Goal: Book appointment/travel/reservation

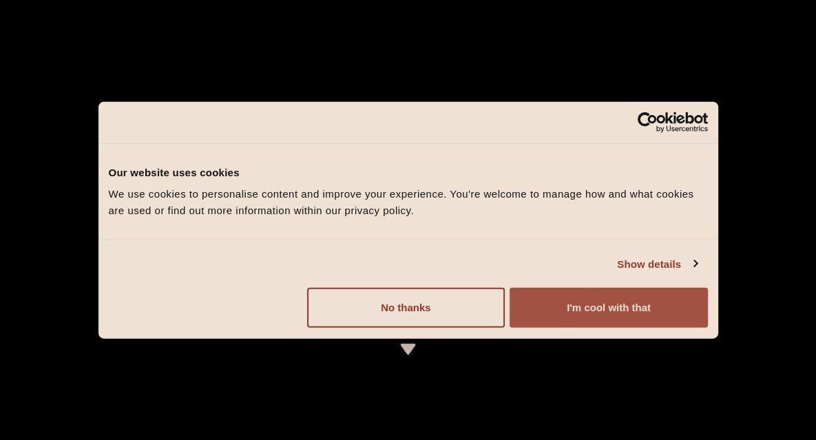
click at [591, 310] on button "I'm cool with that" at bounding box center [609, 308] width 198 height 40
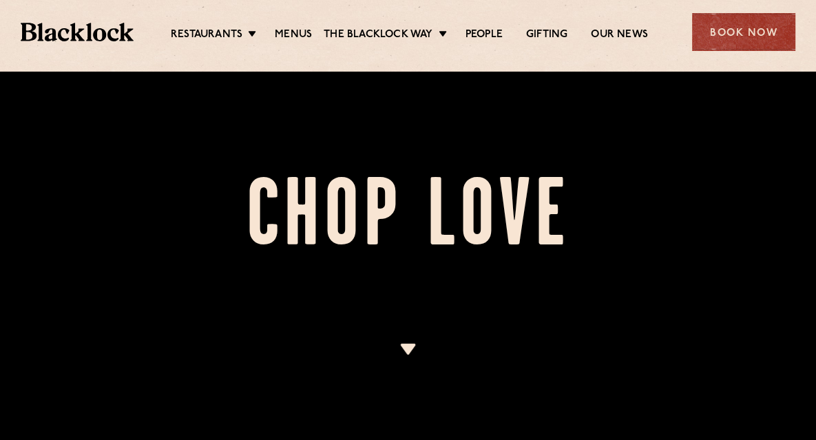
scroll to position [432, 0]
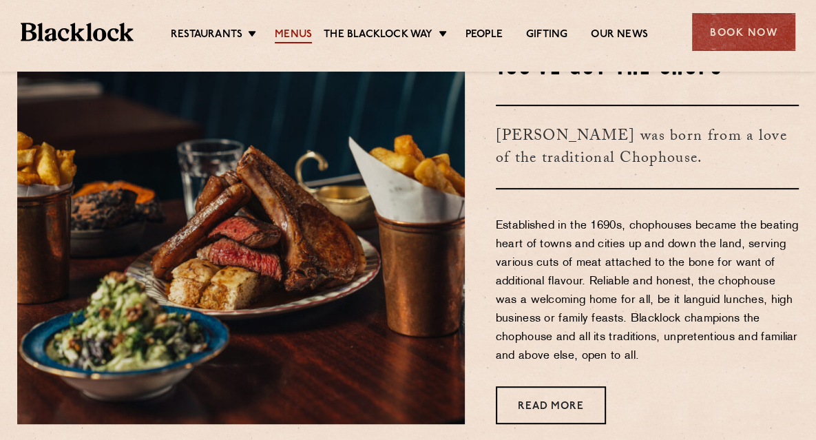
click at [294, 34] on link "Menus" at bounding box center [293, 35] width 37 height 15
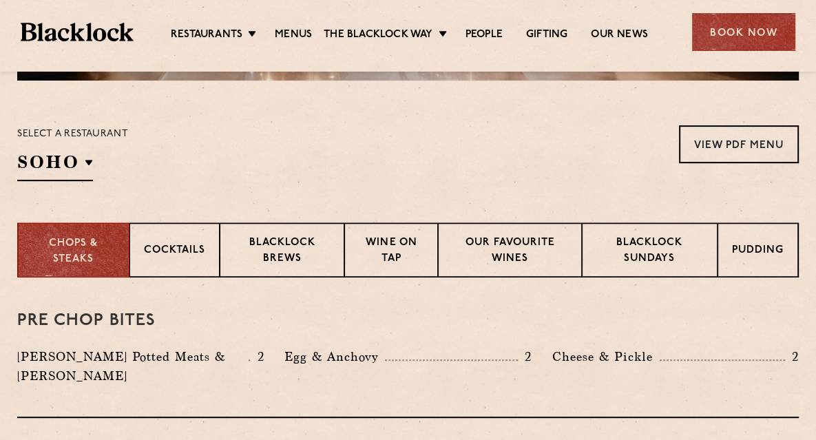
scroll to position [386, 0]
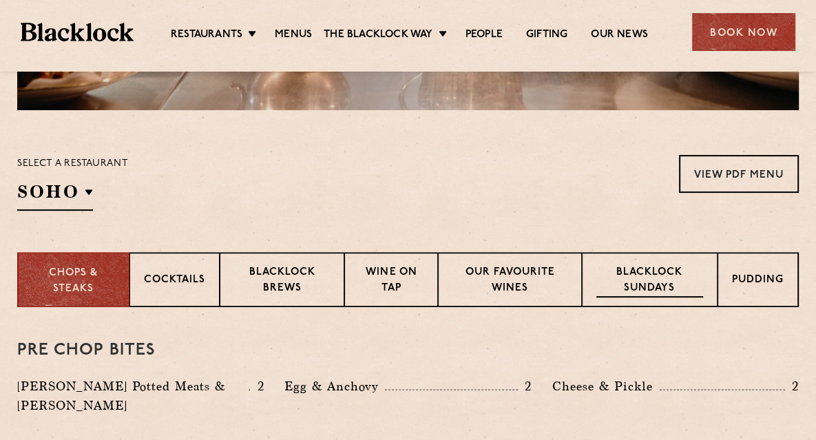
click at [657, 275] on p "Blacklock Sundays" at bounding box center [650, 281] width 107 height 32
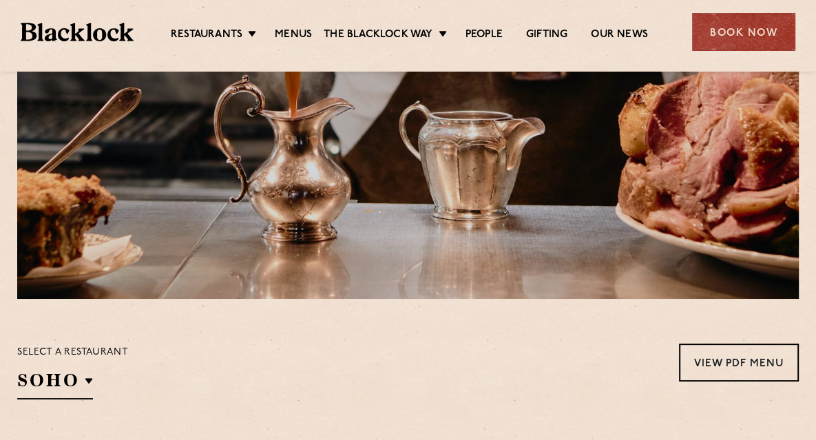
scroll to position [0, 0]
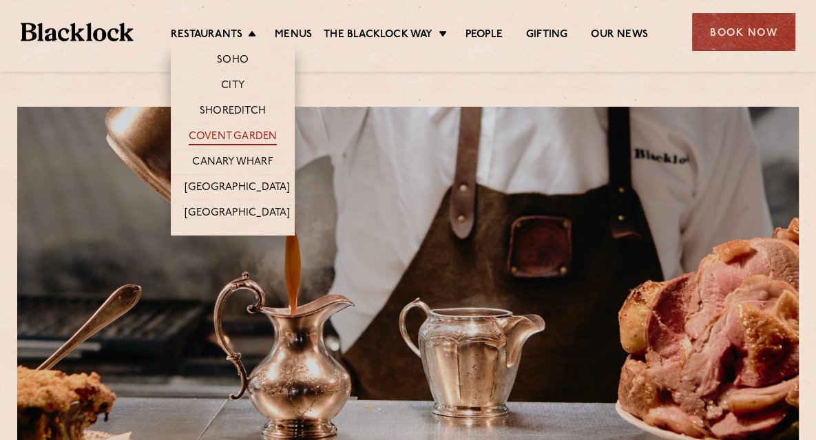
click at [238, 135] on link "Covent Garden" at bounding box center [233, 137] width 89 height 15
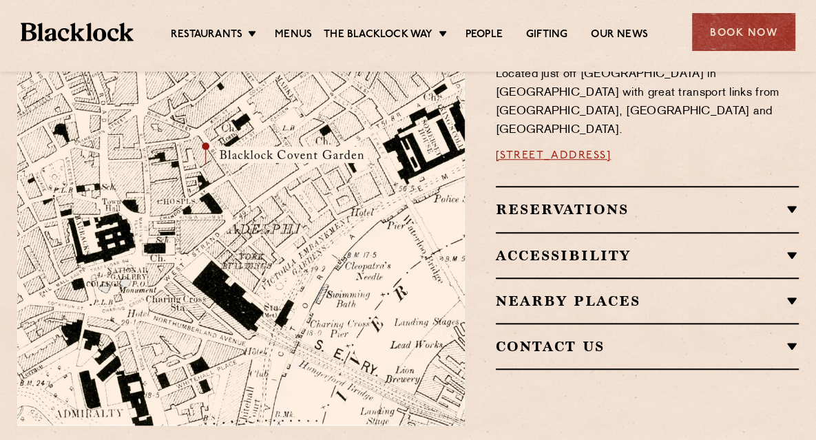
scroll to position [862, 0]
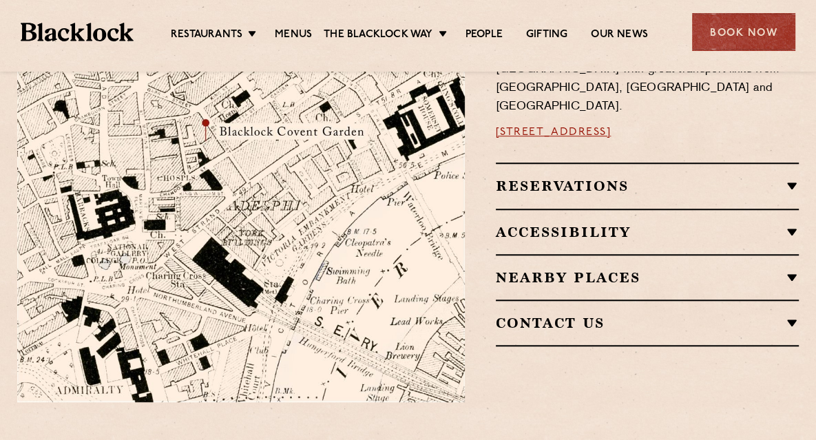
click at [769, 180] on h2 "Reservations" at bounding box center [647, 186] width 303 height 17
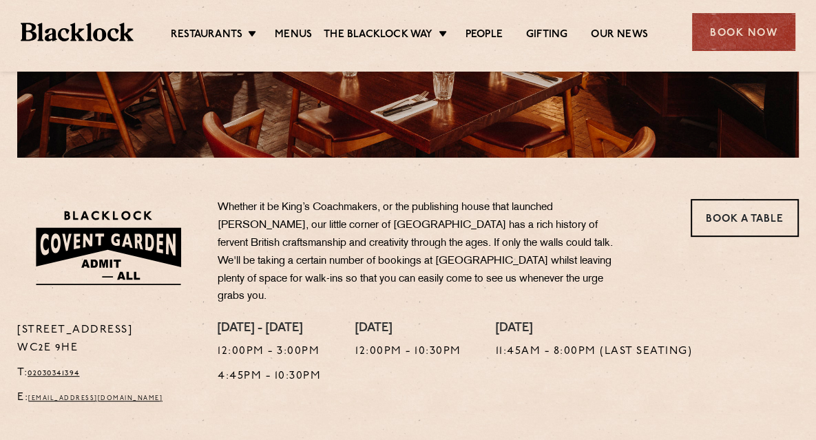
scroll to position [366, 0]
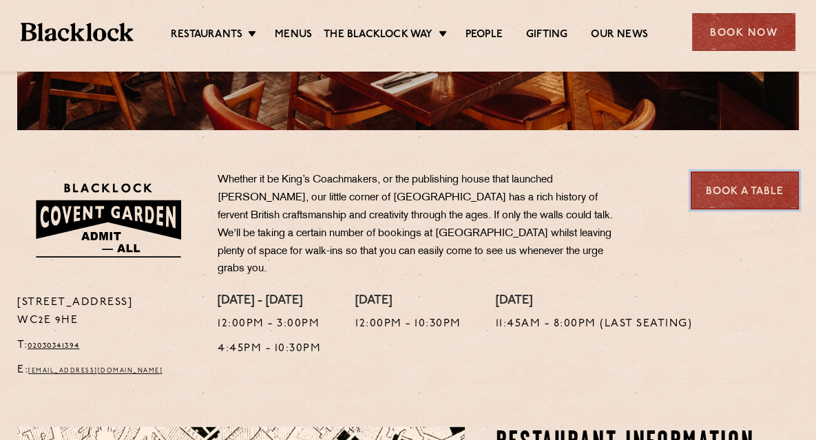
click at [704, 196] on link "Book a Table" at bounding box center [745, 191] width 108 height 38
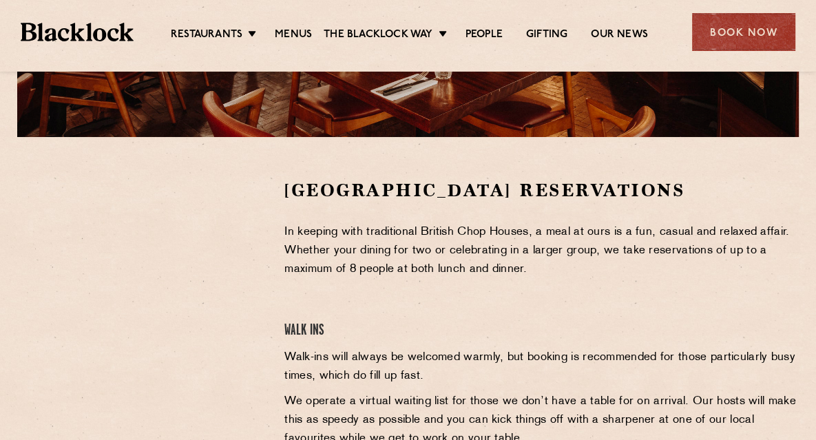
drag, startPoint x: 822, startPoint y: 96, endPoint x: 826, endPoint y: 208, distance: 111.7
click at [816, 208] on html "Restaurants The Blacklock Way Menus News Gifting Our People Restaurants Soho Ci…" at bounding box center [408, 304] width 816 height 1326
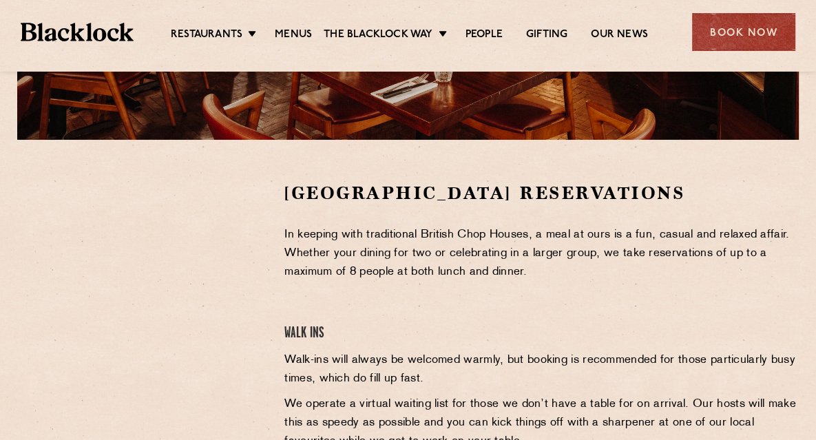
drag, startPoint x: 815, startPoint y: 187, endPoint x: 812, endPoint y: 206, distance: 19.6
click at [812, 206] on div "Covent Garden Reservations In keeping with traditional British Chop Houses, a m…" at bounding box center [408, 386] width 816 height 410
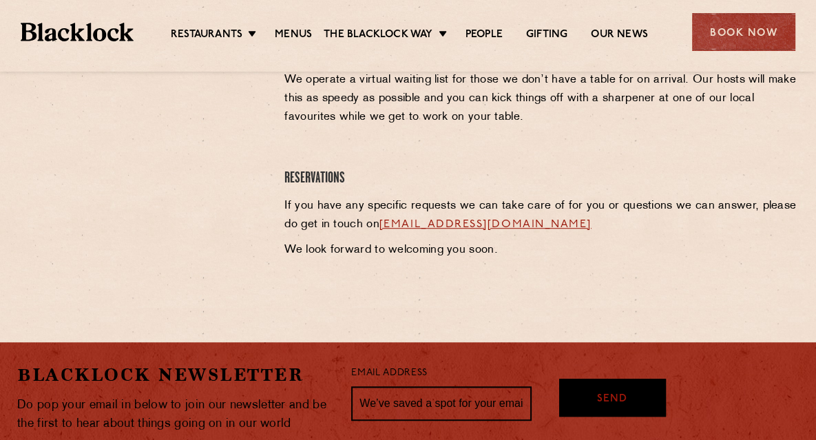
scroll to position [678, 0]
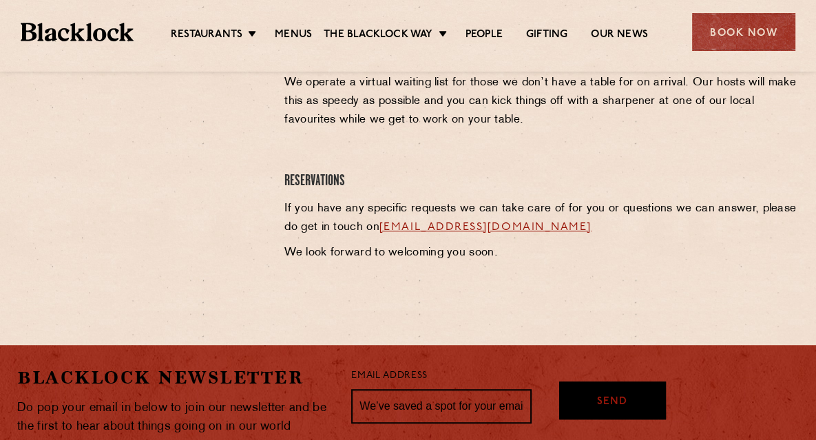
click at [555, 223] on link "[EMAIL_ADDRESS][DOMAIN_NAME]" at bounding box center [486, 227] width 212 height 11
click at [436, 230] on link "[EMAIL_ADDRESS][DOMAIN_NAME]" at bounding box center [486, 227] width 212 height 11
click at [584, 214] on p "If you have any specific requests we can take care of for you or questions we c…" at bounding box center [542, 218] width 515 height 37
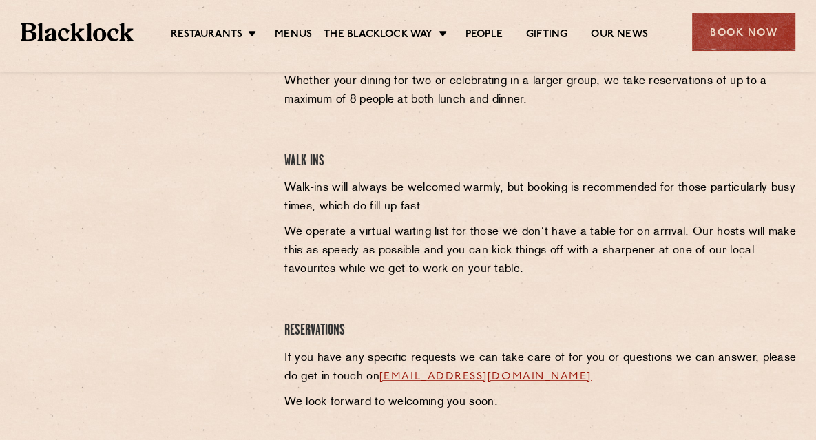
scroll to position [573, 0]
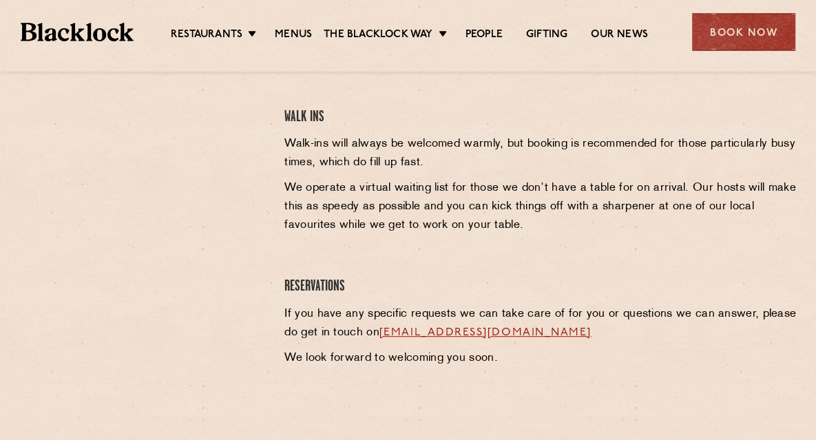
drag, startPoint x: 604, startPoint y: 330, endPoint x: 382, endPoint y: 333, distance: 221.2
click at [382, 333] on p "If you have any specific requests we can take care of for you or questions we c…" at bounding box center [542, 323] width 515 height 37
copy link "[EMAIL_ADDRESS][DOMAIN_NAME]"
